Goal: Information Seeking & Learning: Learn about a topic

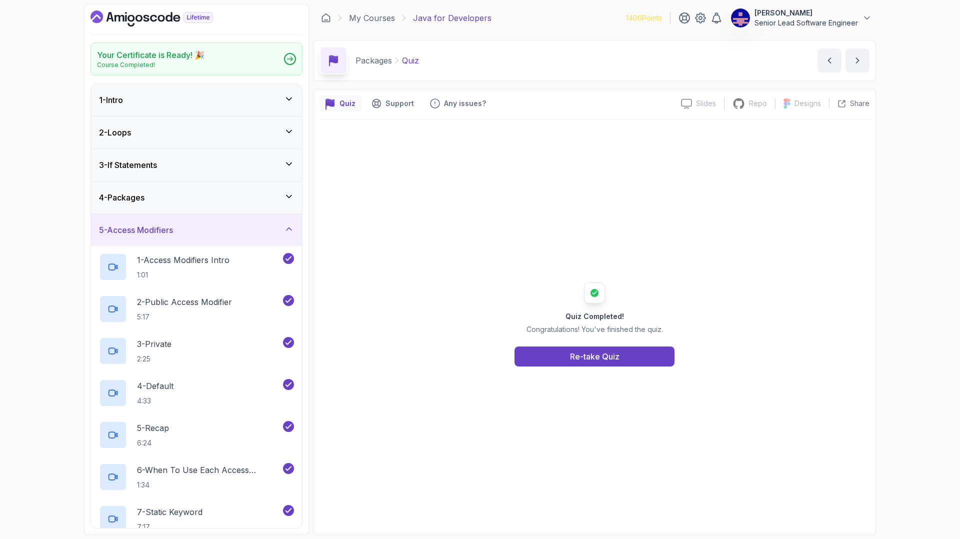
scroll to position [273, 0]
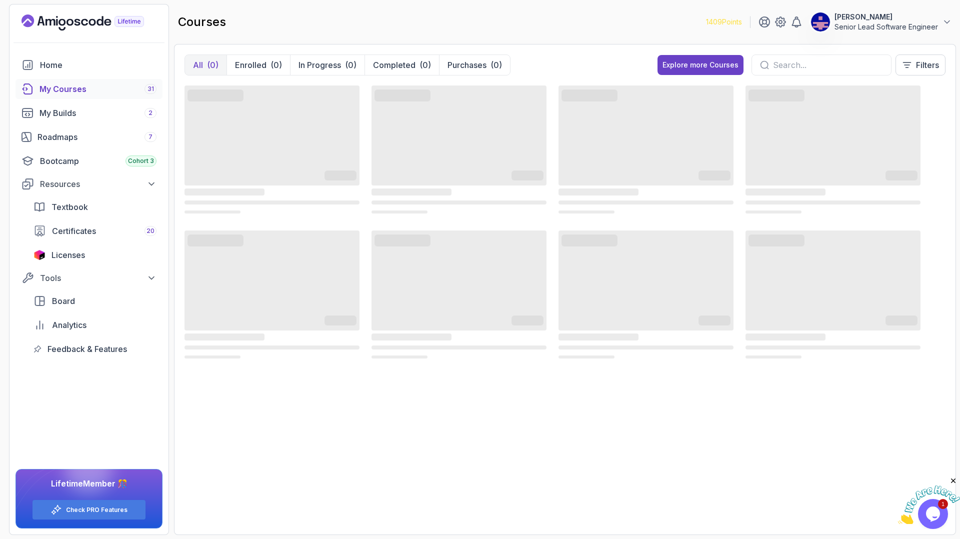
click at [825, 59] on input "text" at bounding box center [828, 65] width 110 height 12
type input "[PERSON_NAME]"
click at [743, 55] on button "Explore more Courses" at bounding box center [700, 65] width 86 height 20
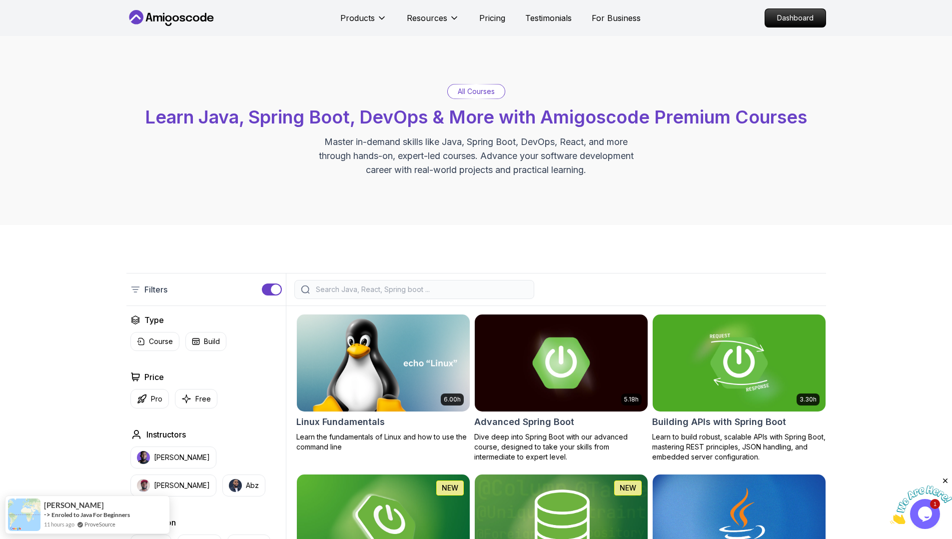
click at [405, 284] on input "search" at bounding box center [421, 289] width 214 height 10
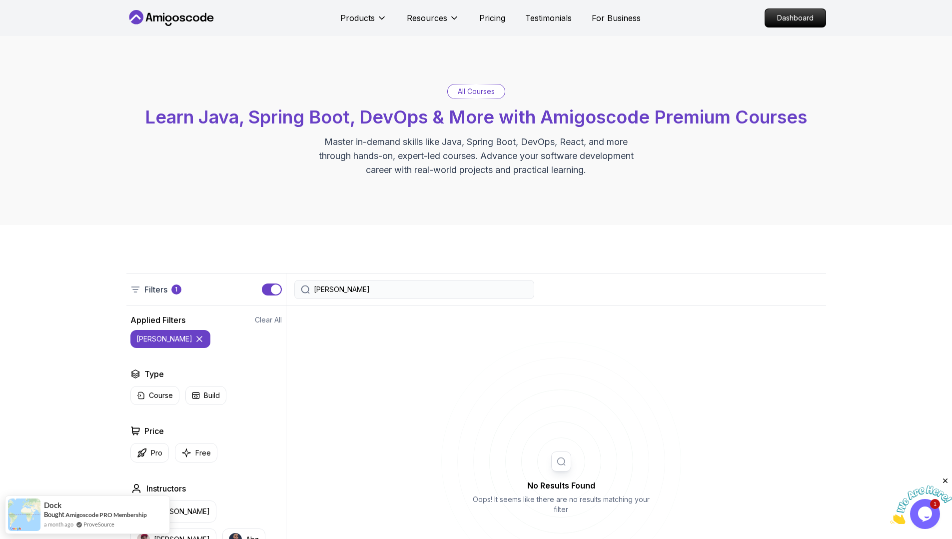
type input "[PERSON_NAME]"
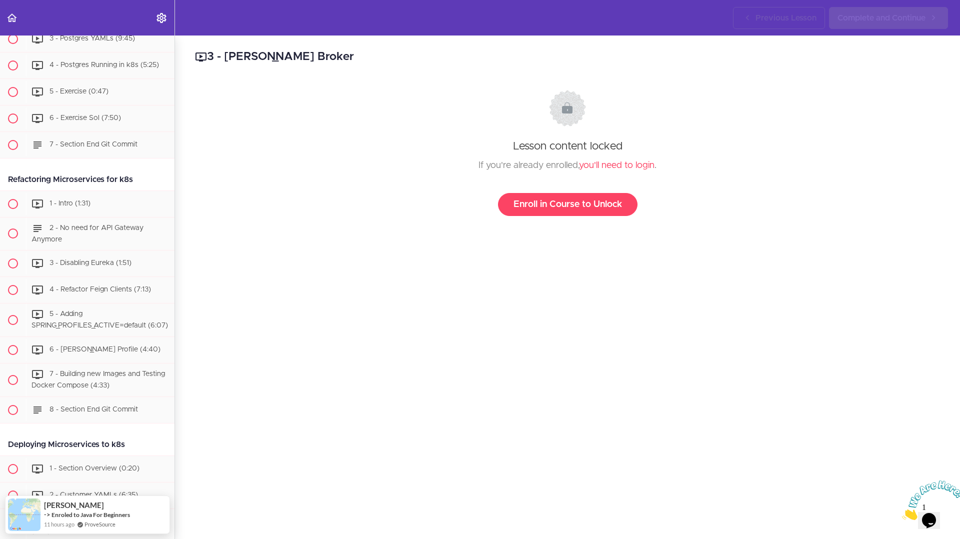
scroll to position [3557, 0]
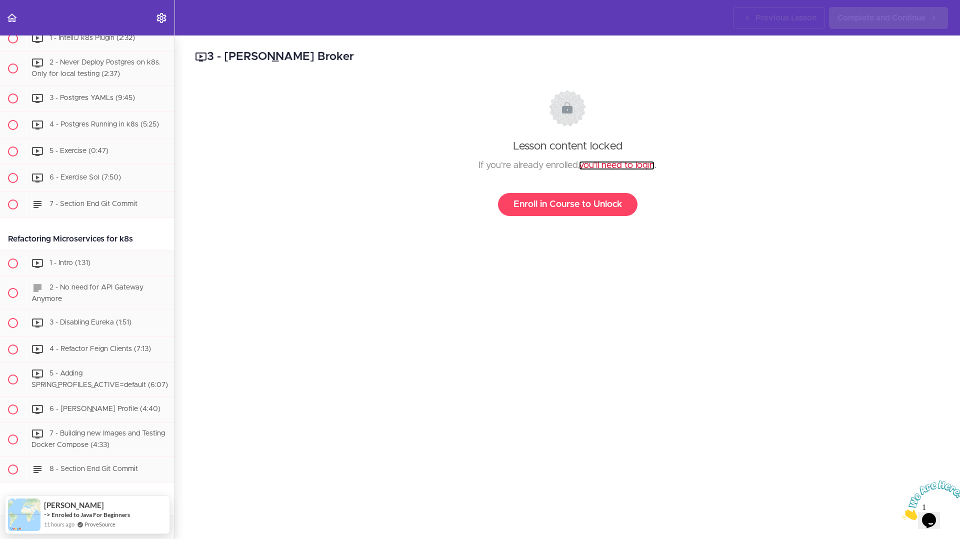
click at [603, 161] on link "you'll need to login" at bounding box center [616, 165] width 75 height 9
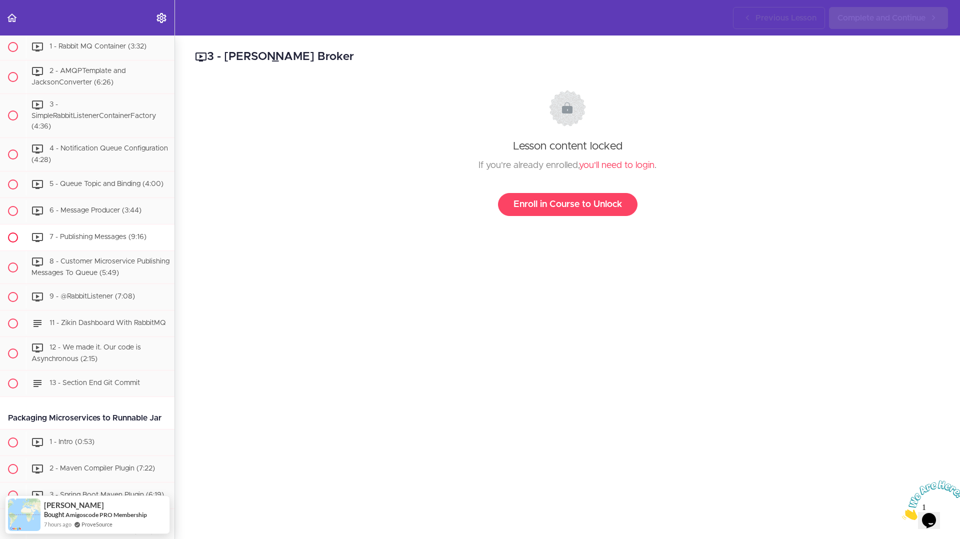
scroll to position [2269, 0]
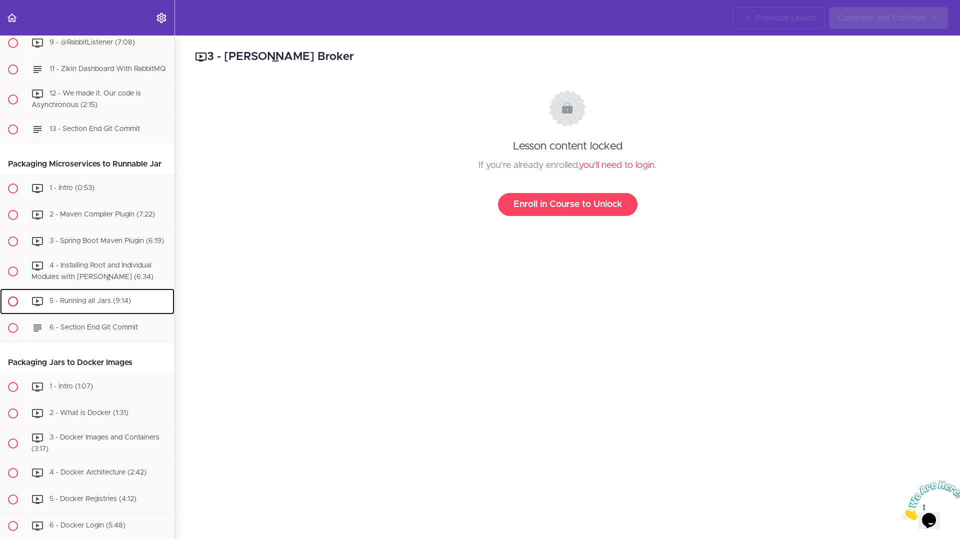
click at [65, 297] on span "5 - Running all Jars (9:14)" at bounding box center [89, 300] width 81 height 7
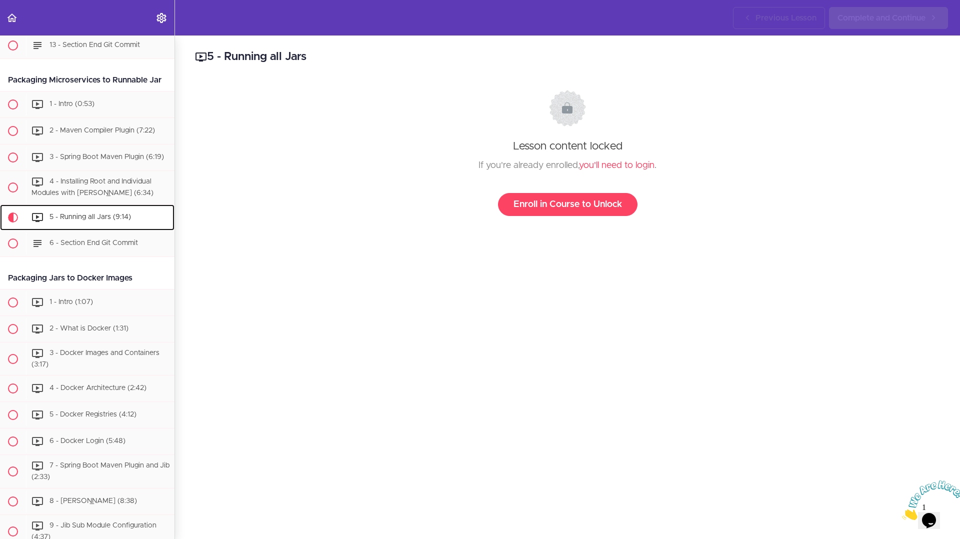
scroll to position [2361, 0]
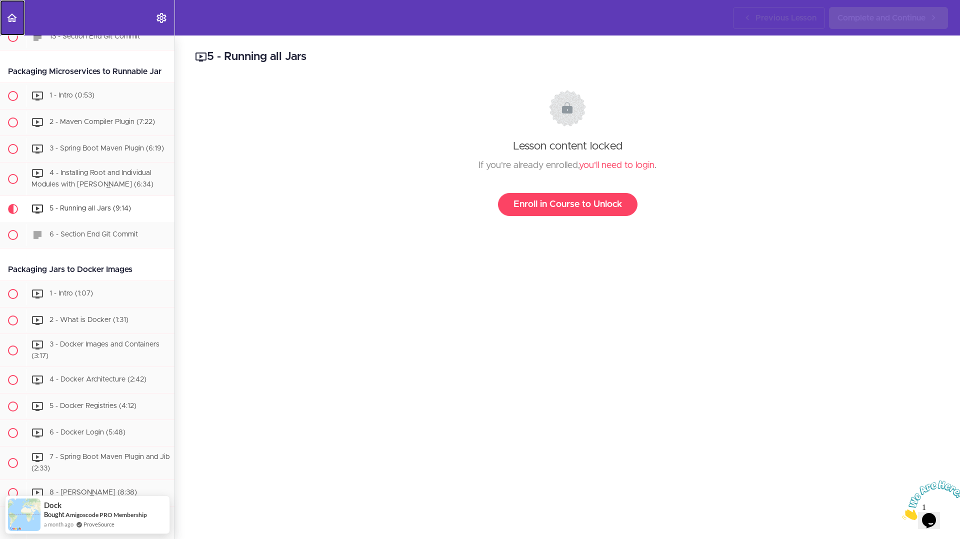
click at [12, 20] on icon "Back to course curriculum" at bounding box center [12, 18] width 12 height 12
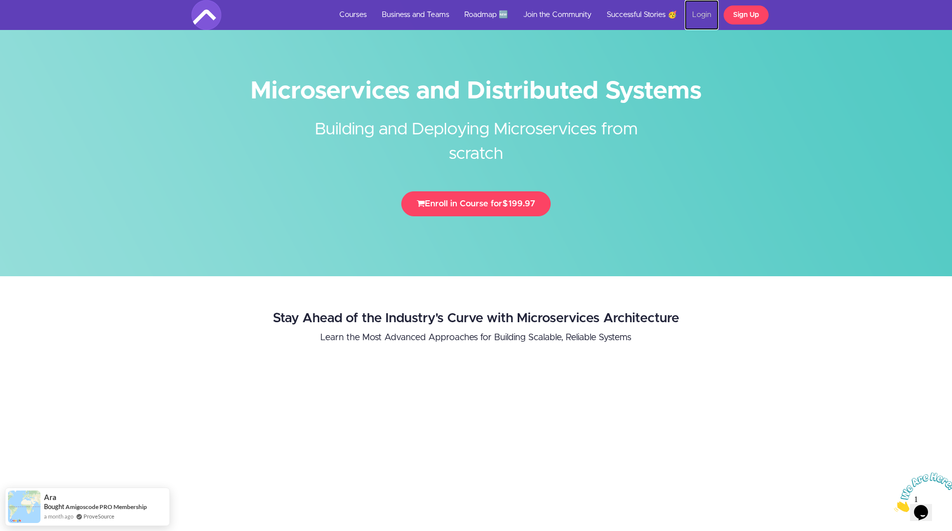
click at [705, 14] on link "Login" at bounding box center [702, 15] width 34 height 30
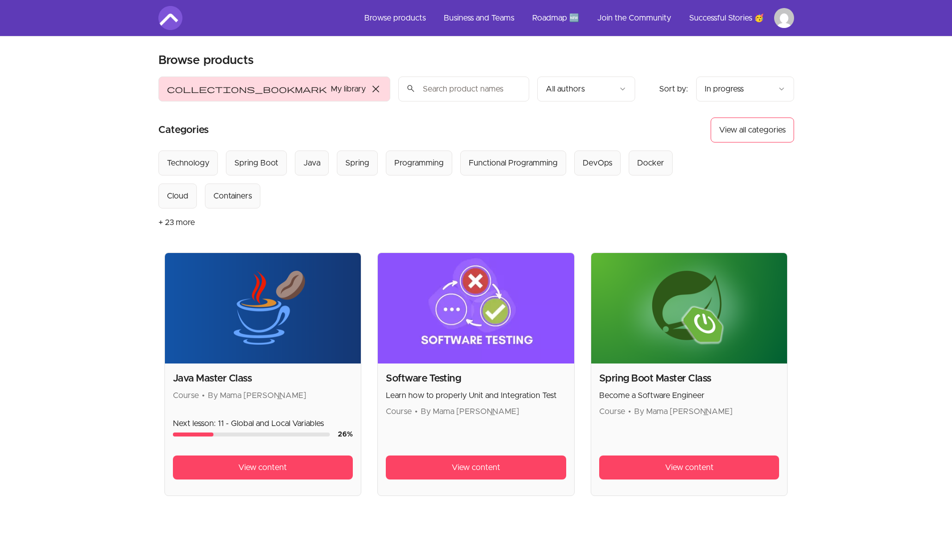
click at [398, 76] on input "search" at bounding box center [463, 88] width 131 height 25
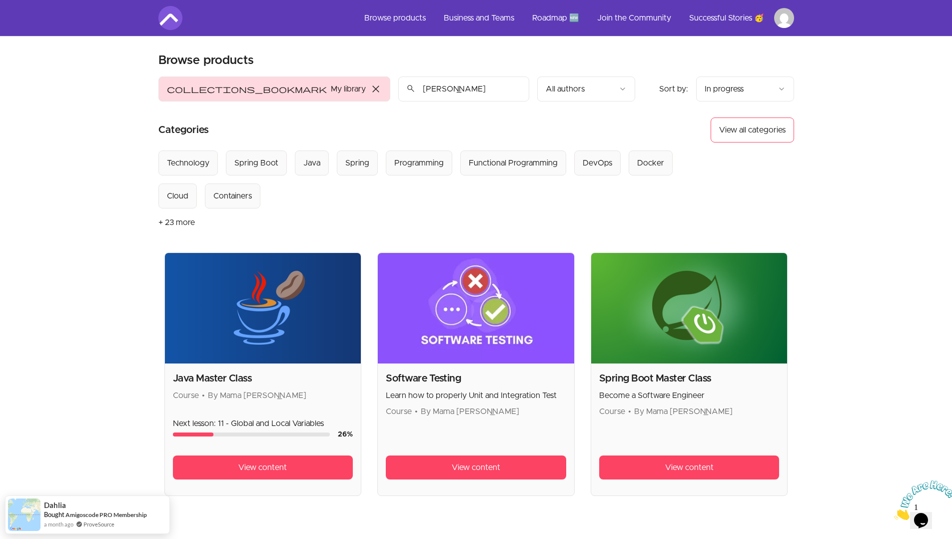
type input "[PERSON_NAME]"
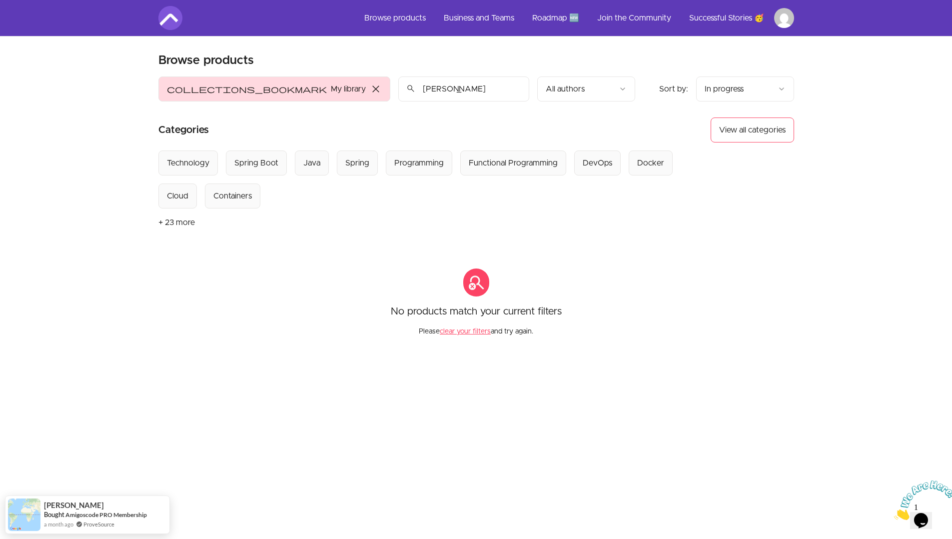
click at [158, 208] on button "+ 23 more" at bounding box center [176, 222] width 36 height 28
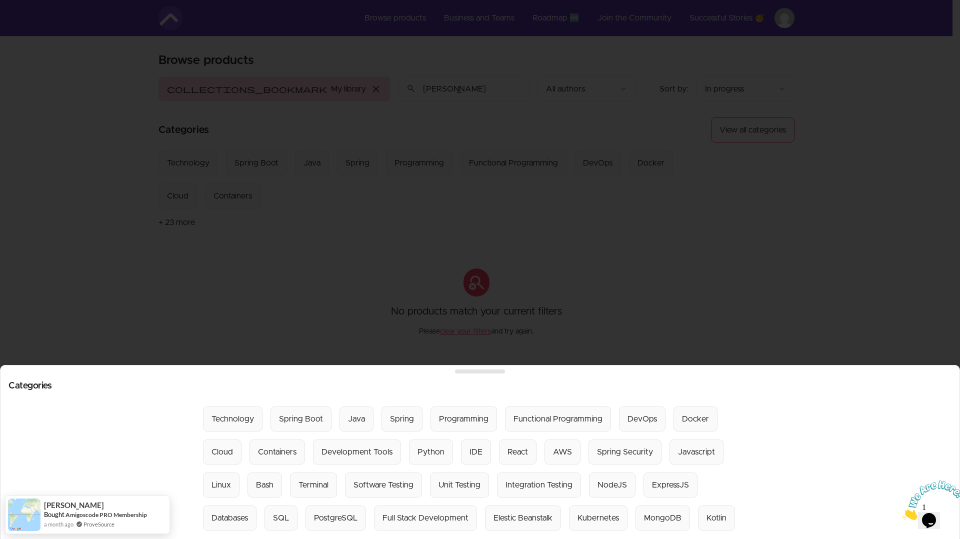
click at [418, 329] on div at bounding box center [480, 269] width 960 height 539
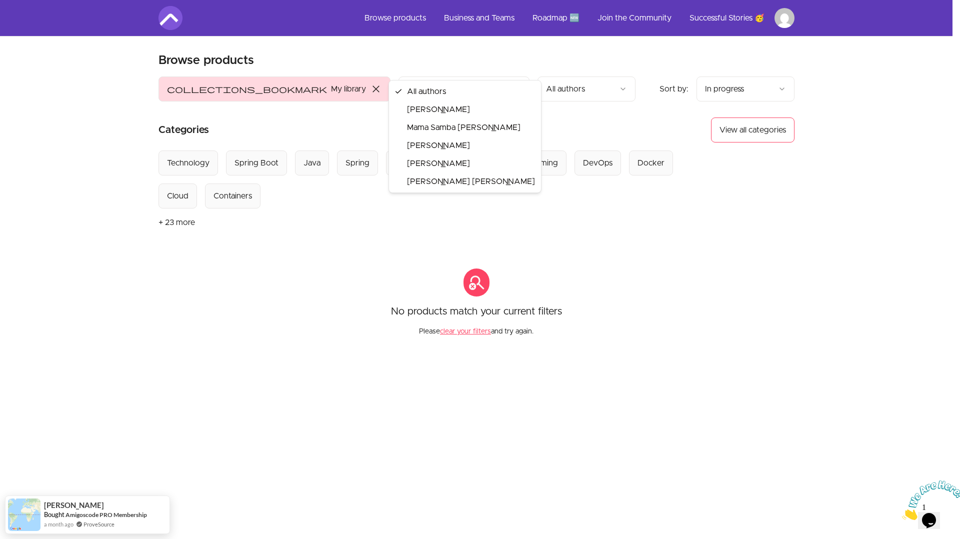
click at [453, 67] on html "Skip to main content Main menu Includes navigation links and user settings Brow…" at bounding box center [480, 358] width 960 height 716
click at [453, 67] on html "Skip to main content Main menu Includes navigation links and user settings Brow…" at bounding box center [476, 358] width 952 height 716
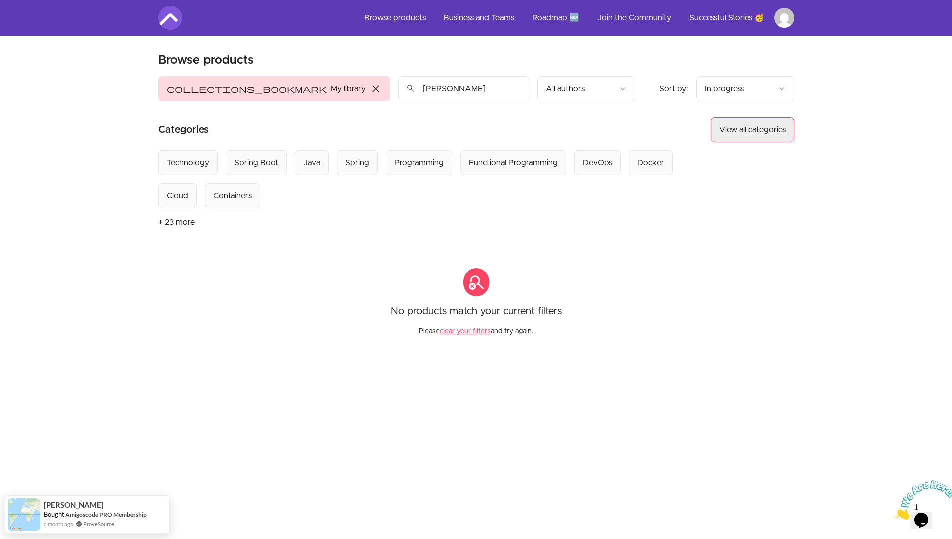
click at [763, 117] on button "View all categories" at bounding box center [752, 129] width 83 height 25
